Goal: Task Accomplishment & Management: Manage account settings

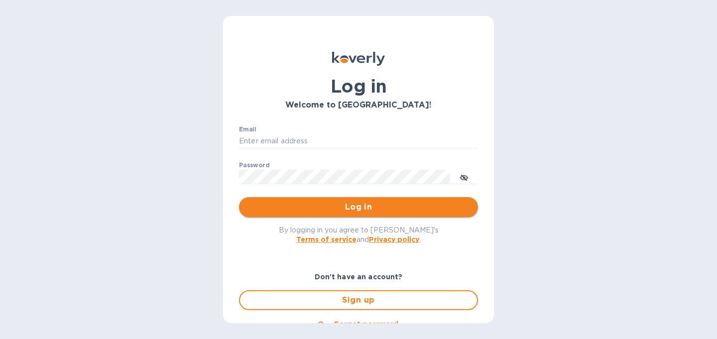
type input "christine@graceunderpressure.us"
click at [350, 208] on span "Log in" at bounding box center [358, 207] width 223 height 12
